Goal: Task Accomplishment & Management: Manage account settings

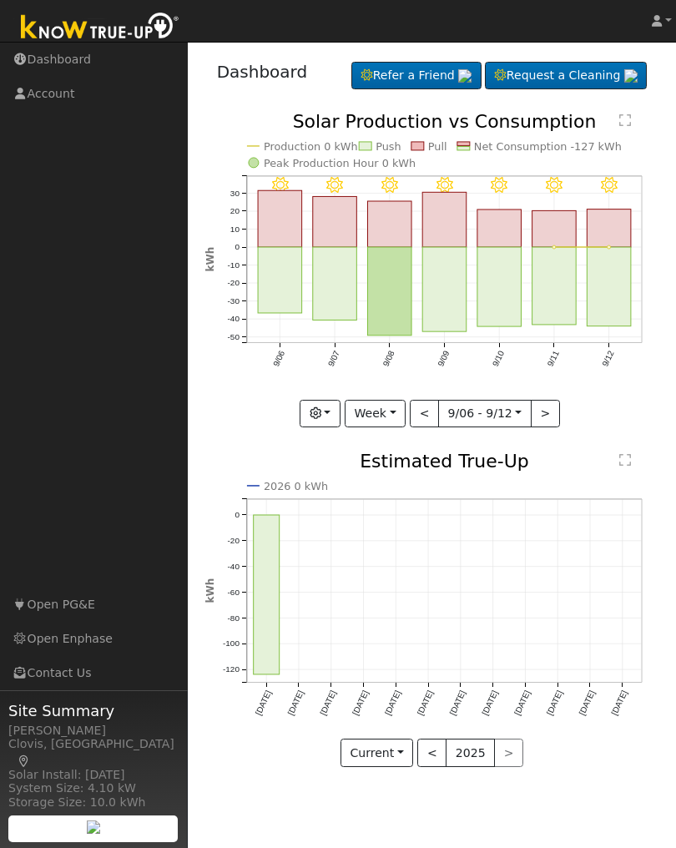
click at [408, 756] on button "Current" at bounding box center [376, 752] width 73 height 28
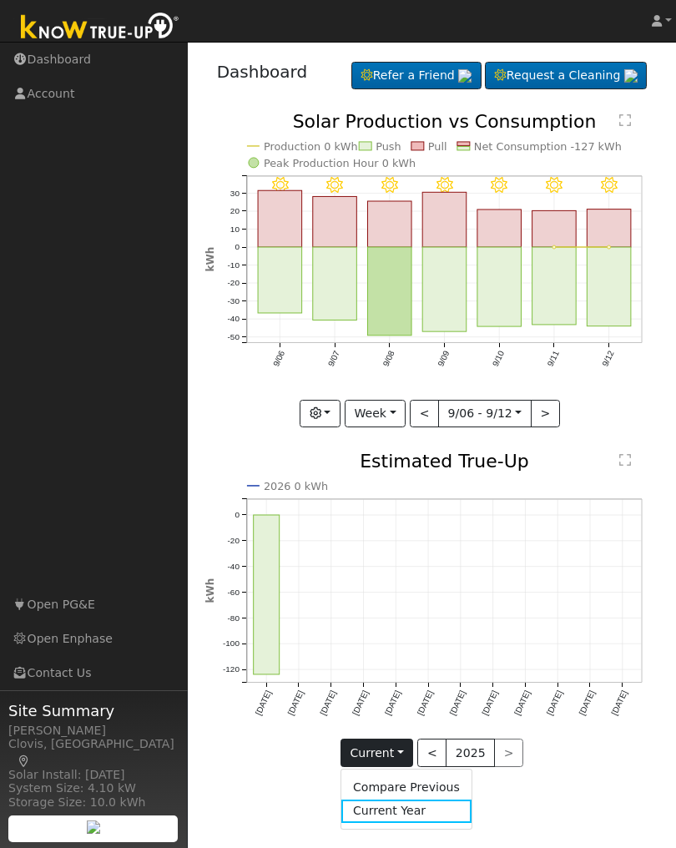
click at [577, 800] on div "User Profile First name Last name Email Email Notifications No Emails No Emails…" at bounding box center [432, 445] width 488 height 806
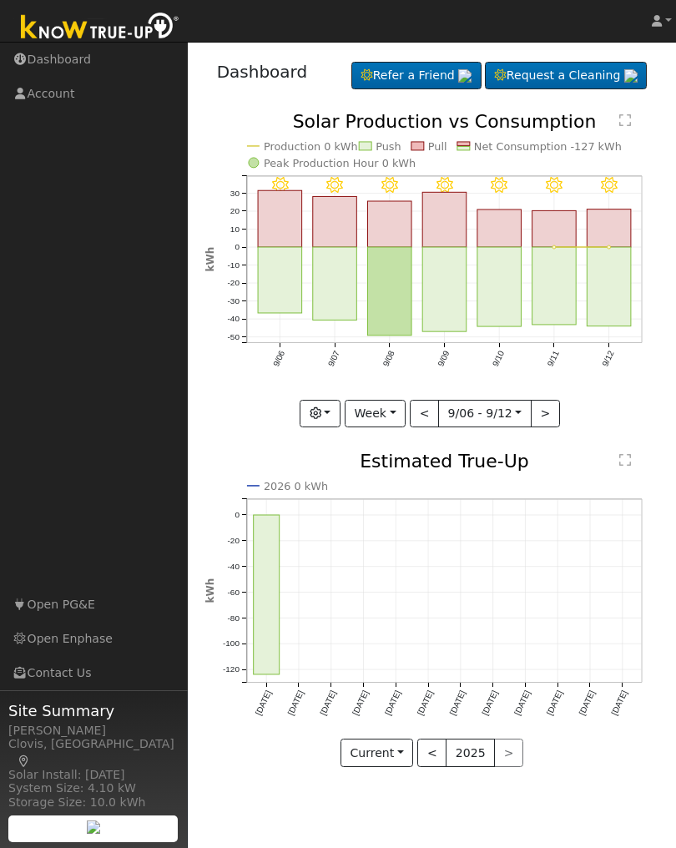
click at [630, 120] on text "" at bounding box center [625, 119] width 12 height 13
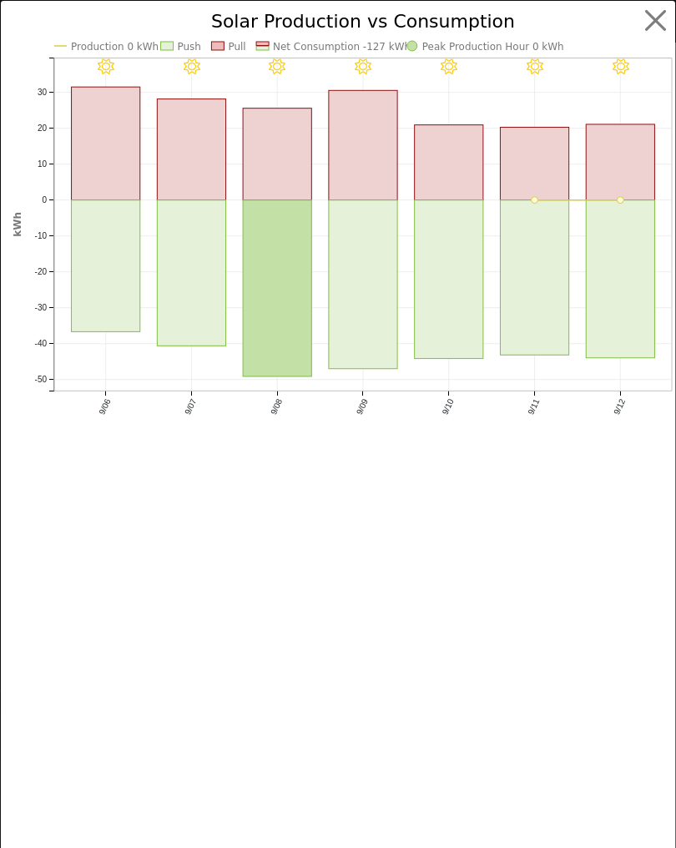
click at [665, 22] on button "button" at bounding box center [656, 21] width 32 height 32
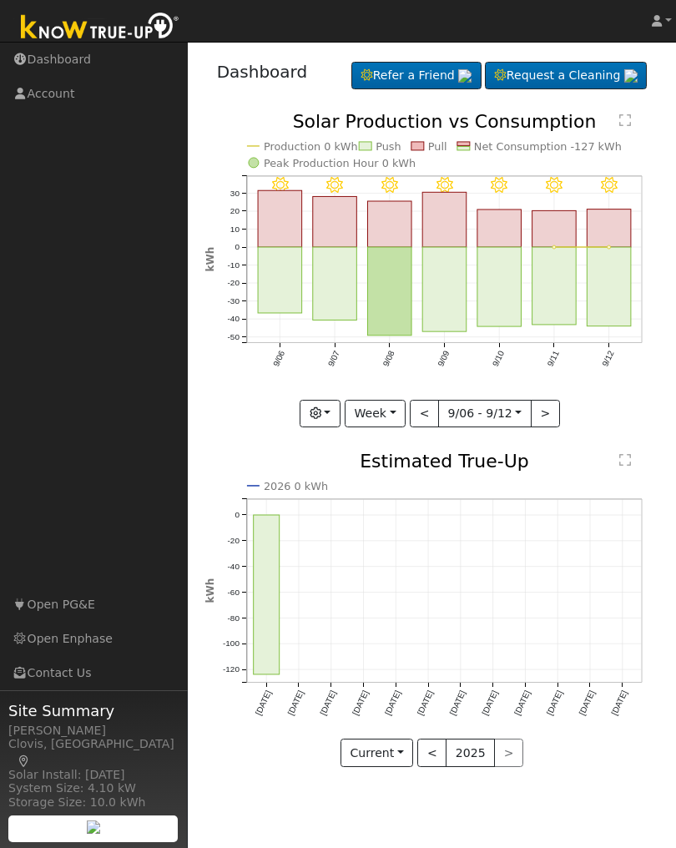
click at [525, 152] on text "Net Consumption -127 kWh" at bounding box center [548, 146] width 148 height 13
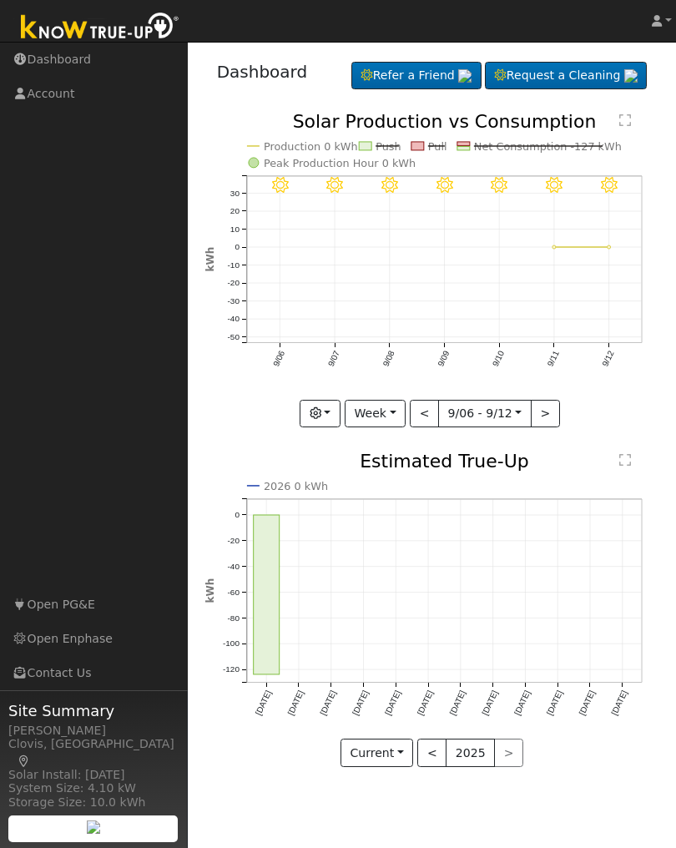
click at [522, 148] on text "Net Consumption -127 kWh" at bounding box center [548, 146] width 148 height 13
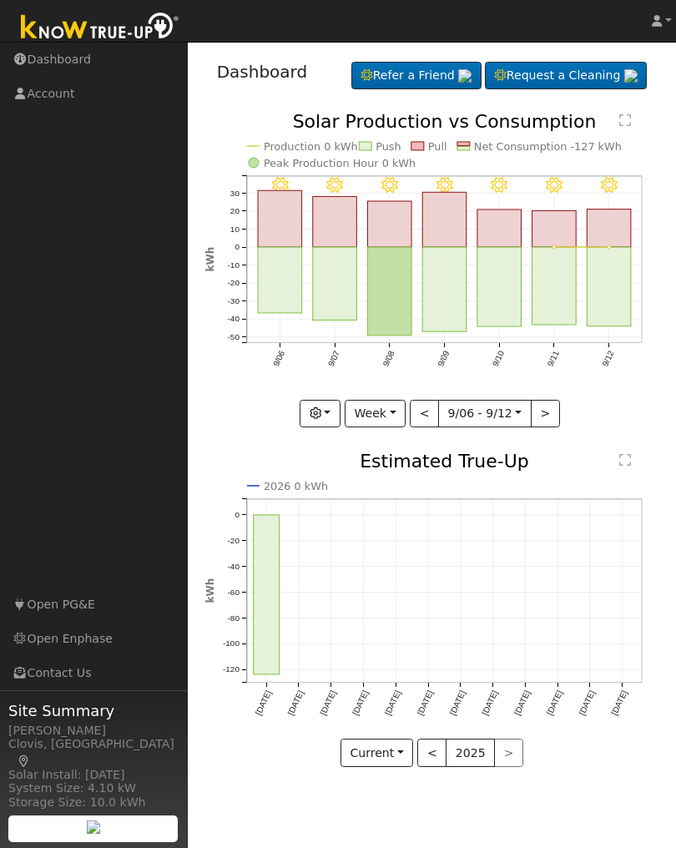
click at [58, 97] on link "Account" at bounding box center [94, 94] width 188 height 34
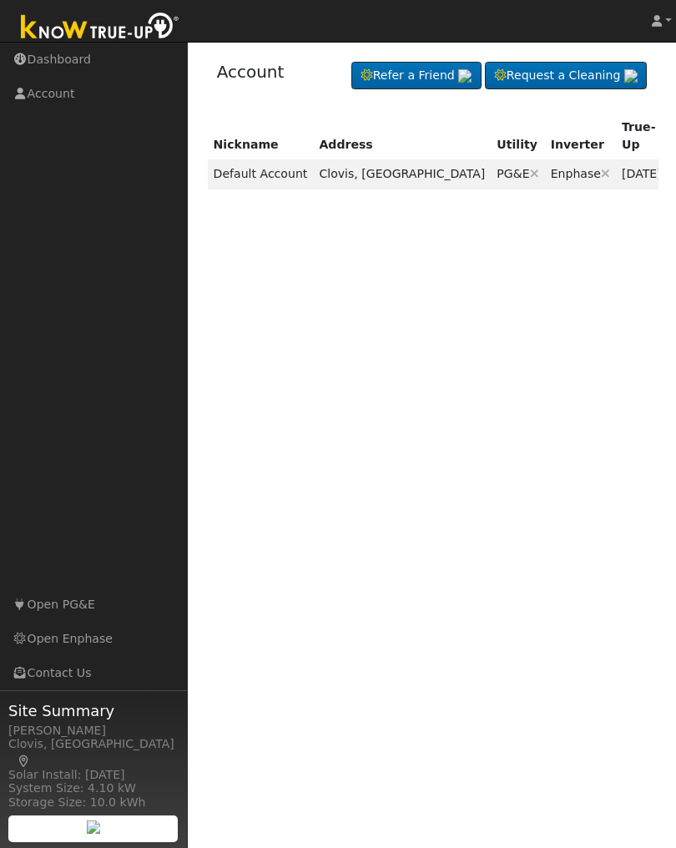
click at [616, 160] on td "[DATE]" at bounding box center [642, 173] width 52 height 29
click at [675, 168] on icon at bounding box center [683, 174] width 15 height 12
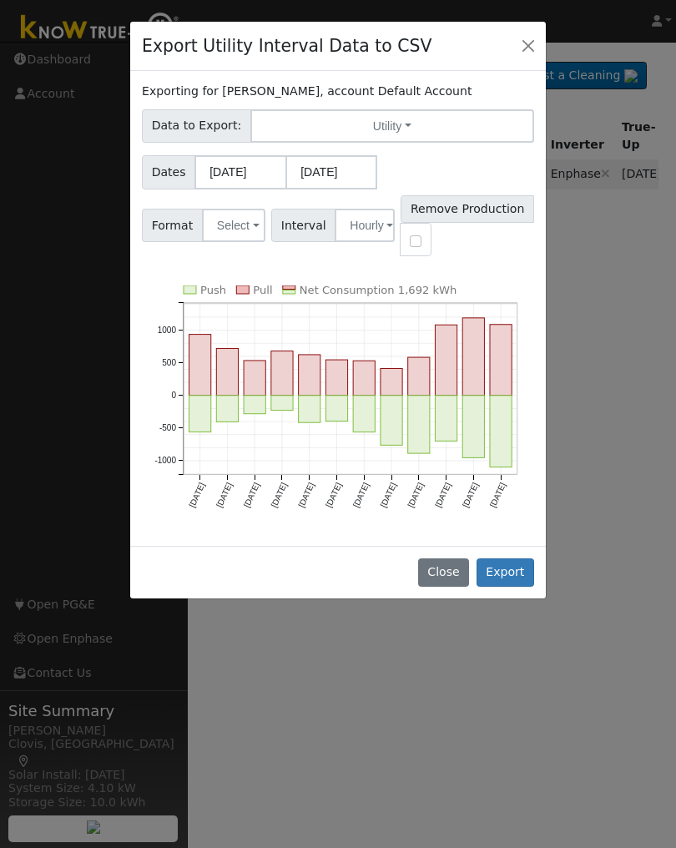
click at [254, 231] on button "Select" at bounding box center [233, 225] width 63 height 33
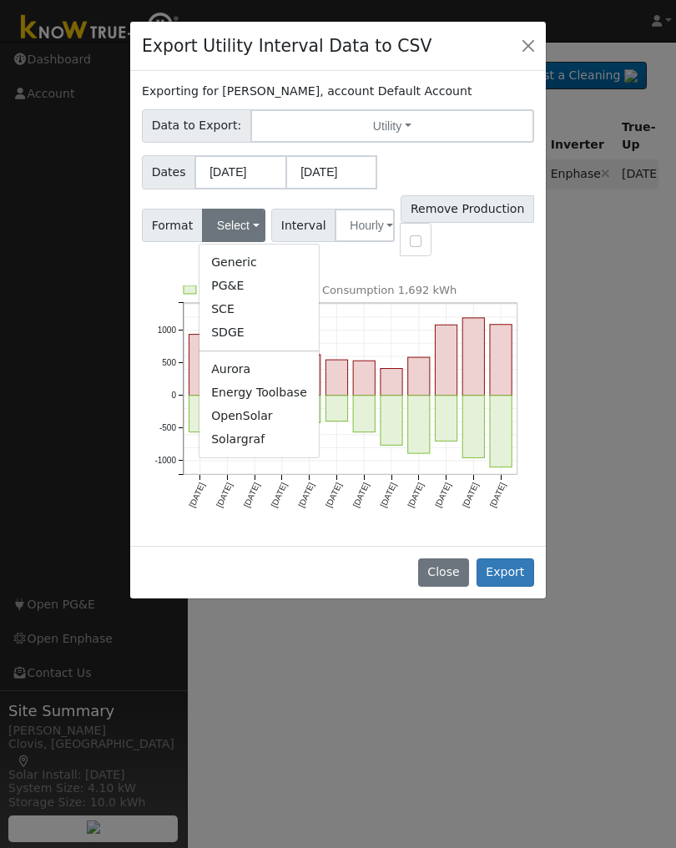
click at [240, 286] on link "PG&E" at bounding box center [258, 285] width 119 height 23
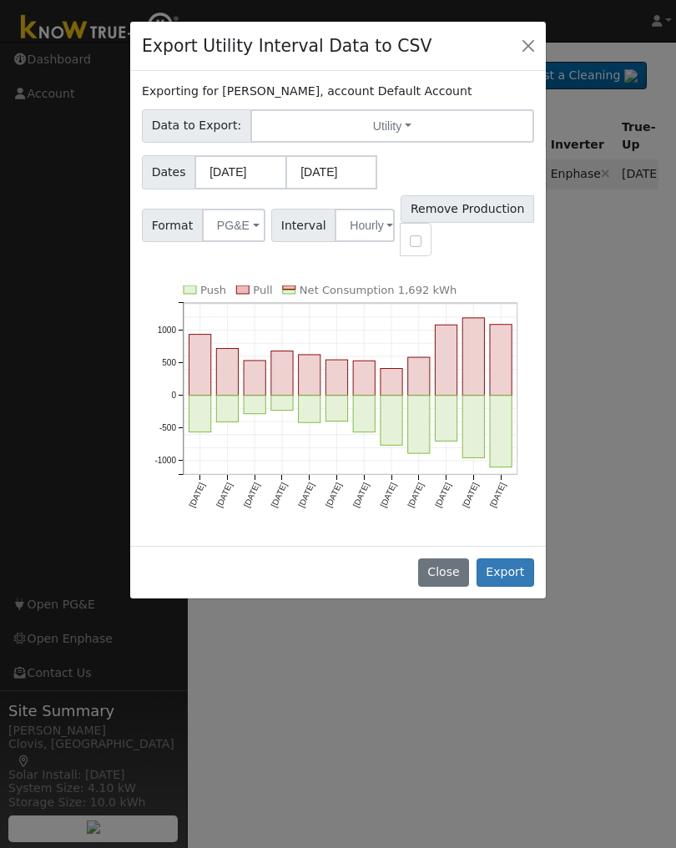
click at [421, 245] on input "checkbox" at bounding box center [416, 241] width 12 height 12
click at [421, 240] on input "checkbox" at bounding box center [416, 241] width 12 height 12
checkbox input "false"
click at [398, 130] on button "Utility" at bounding box center [392, 125] width 284 height 33
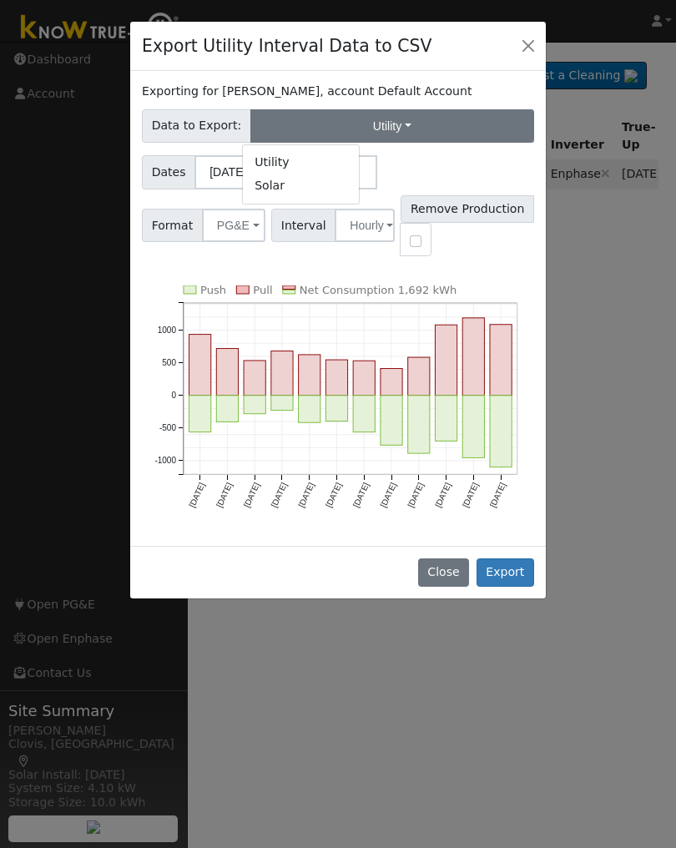
click at [462, 43] on div "Export Utility Interval Data to CSV" at bounding box center [337, 47] width 415 height 50
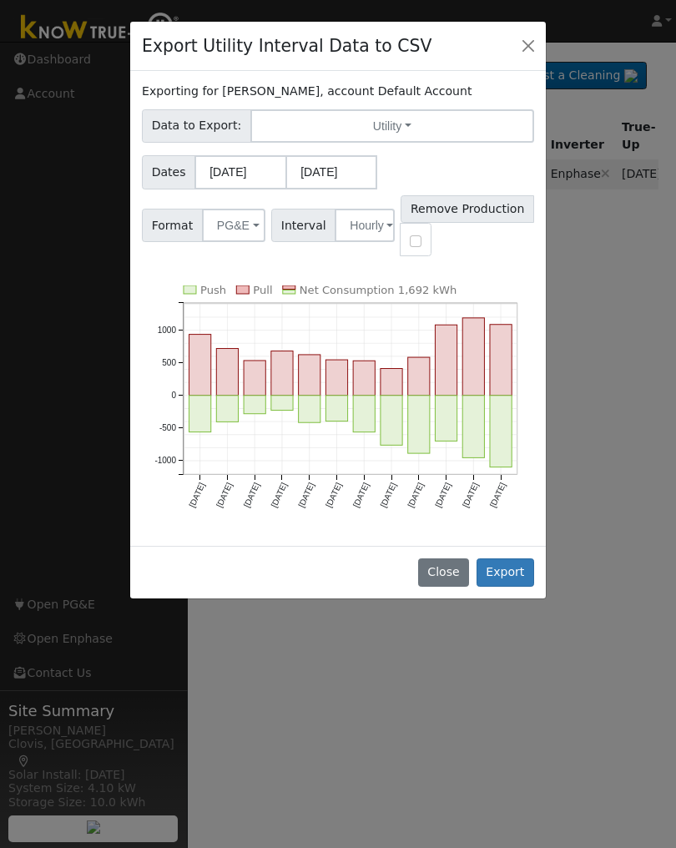
click at [402, 124] on button "Utility" at bounding box center [392, 125] width 284 height 33
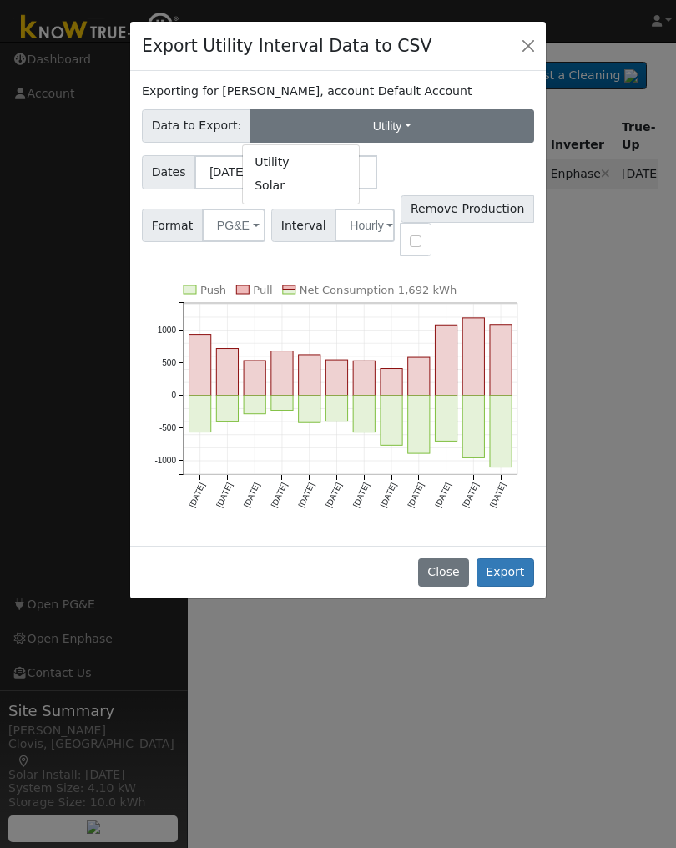
click at [285, 196] on link "Solar" at bounding box center [301, 185] width 116 height 23
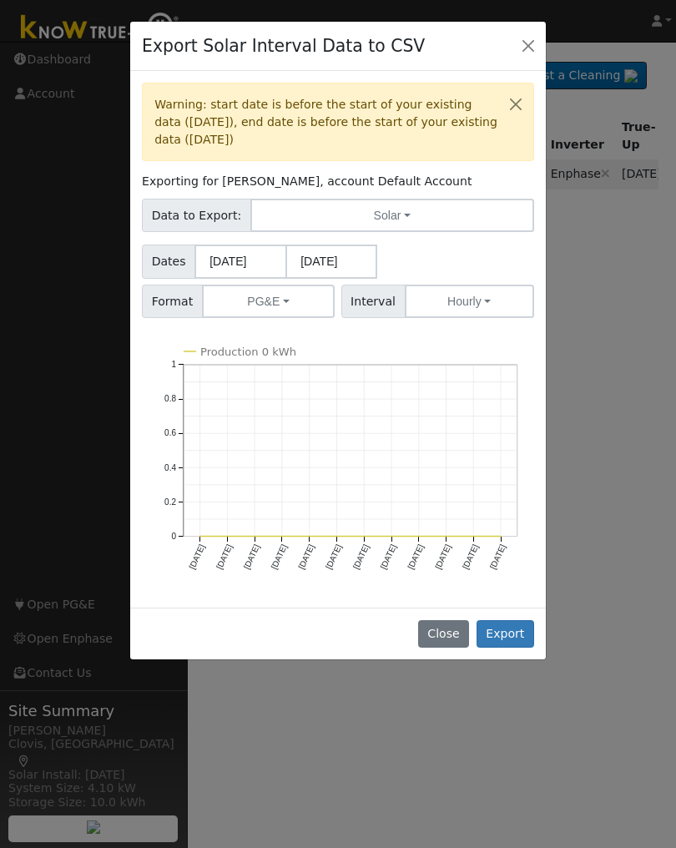
click at [399, 215] on button "Solar" at bounding box center [392, 215] width 284 height 33
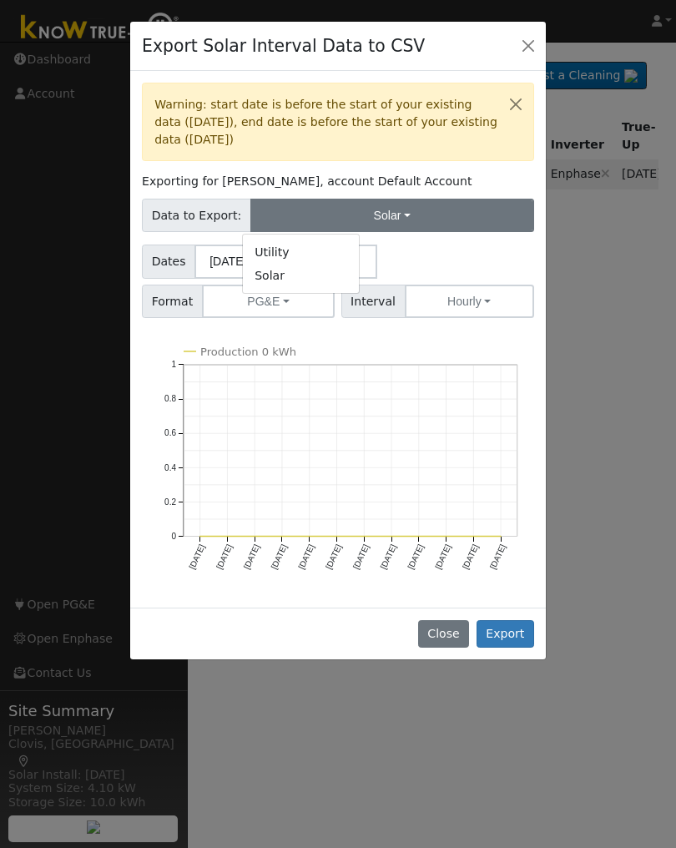
click at [320, 252] on link "Utility" at bounding box center [301, 251] width 116 height 23
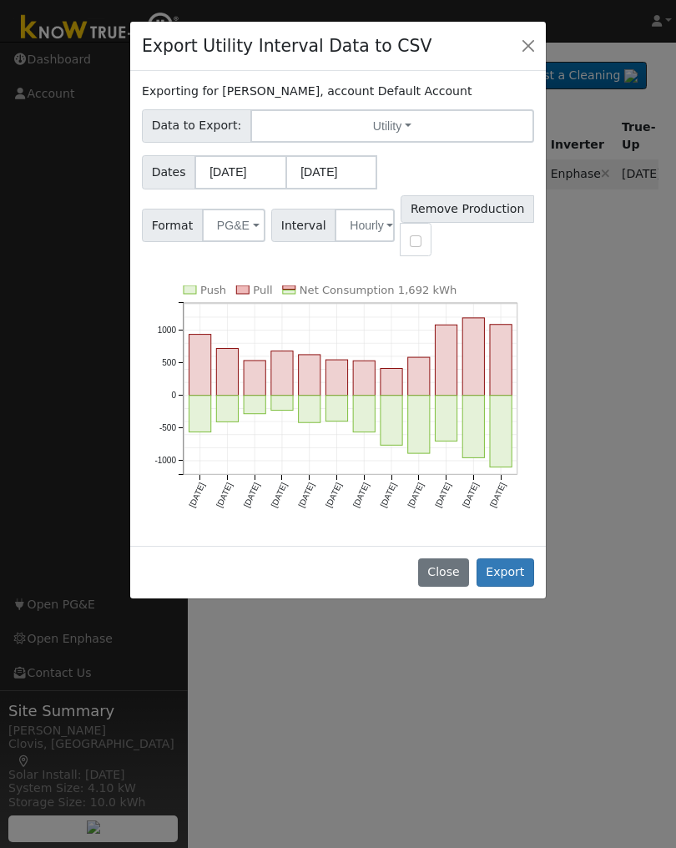
click at [440, 574] on button "Close" at bounding box center [443, 572] width 51 height 28
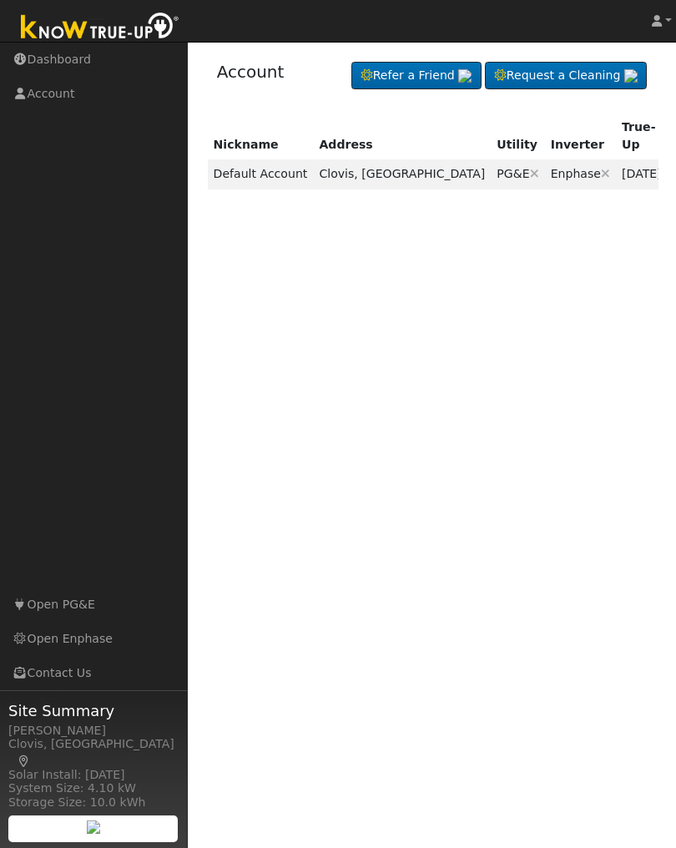
click at [57, 673] on link "Contact Us" at bounding box center [94, 673] width 188 height 34
click at [79, 731] on div "[PERSON_NAME]" at bounding box center [93, 731] width 170 height 18
click at [98, 820] on img at bounding box center [93, 826] width 13 height 13
click at [666, 25] on link "[PERSON_NAME]" at bounding box center [661, 21] width 28 height 42
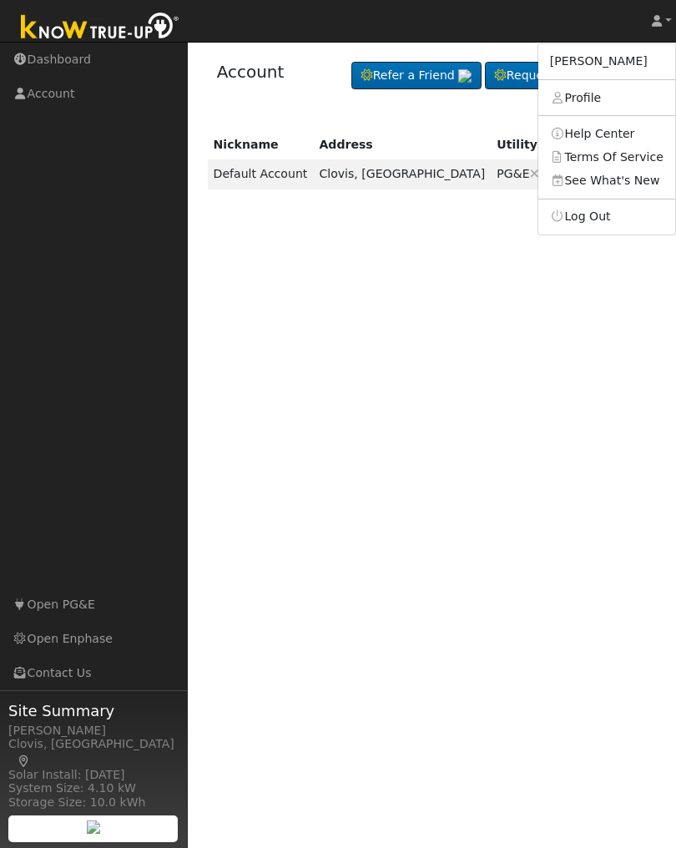
click at [594, 96] on link "Profile" at bounding box center [606, 97] width 137 height 23
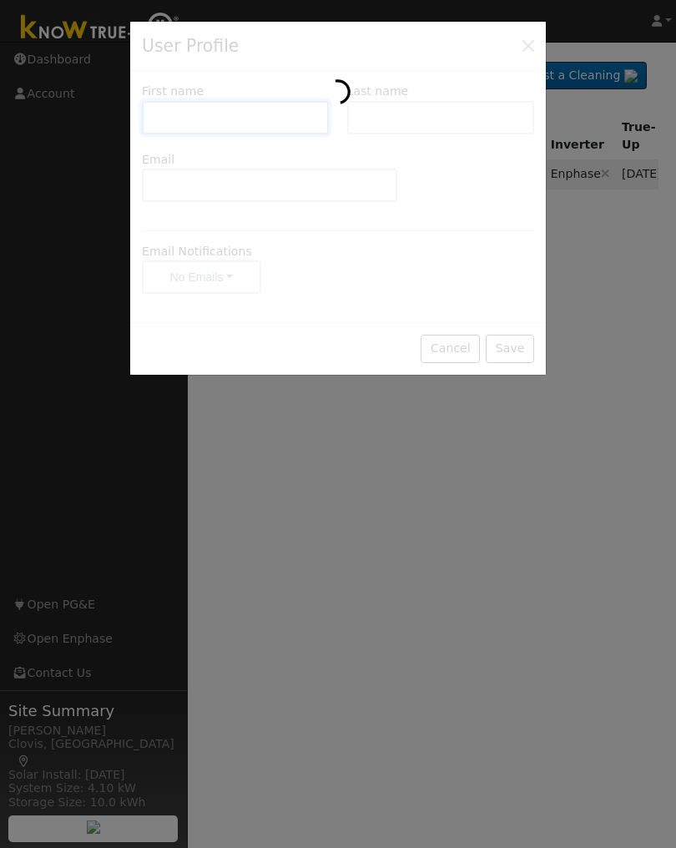
type input "[PERSON_NAME]"
type input "[EMAIL_ADDRESS][DOMAIN_NAME]"
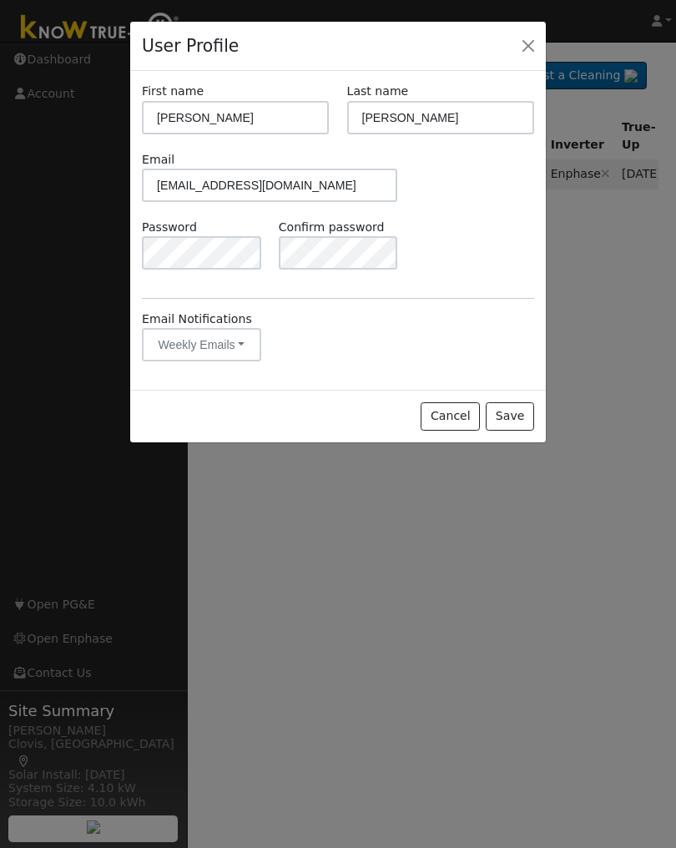
click at [534, 41] on button "Close" at bounding box center [527, 45] width 23 height 23
